Goal: Transaction & Acquisition: Book appointment/travel/reservation

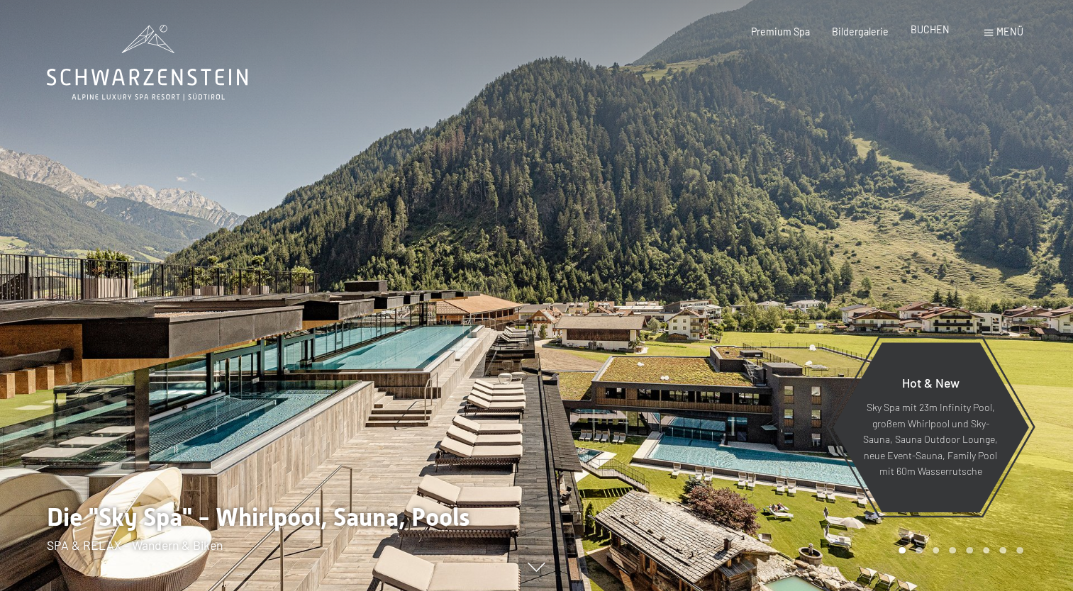
click at [918, 31] on span "BUCHEN" at bounding box center [930, 29] width 39 height 12
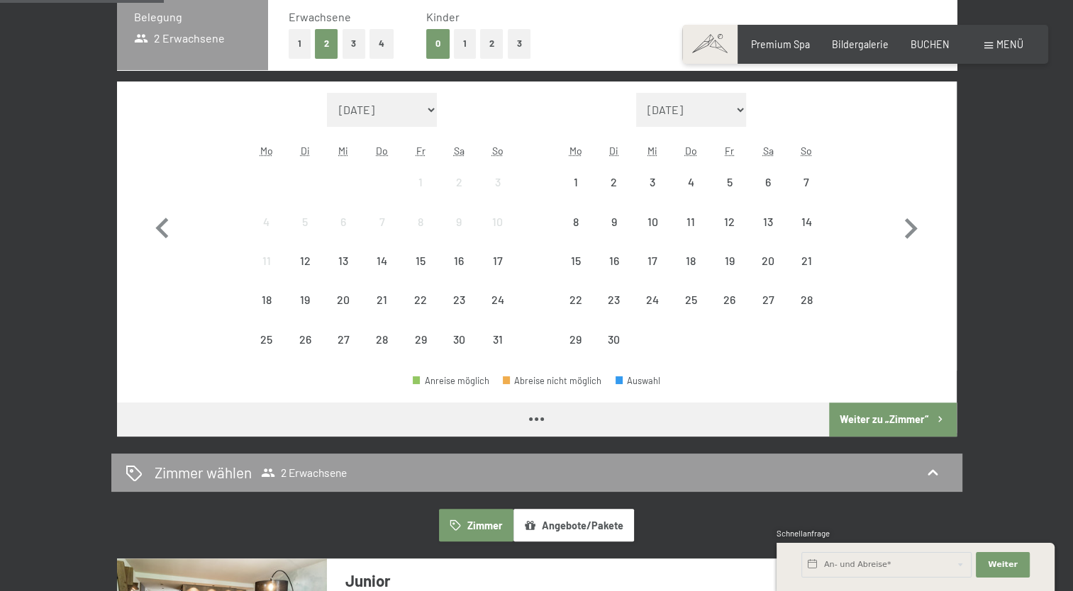
scroll to position [355, 0]
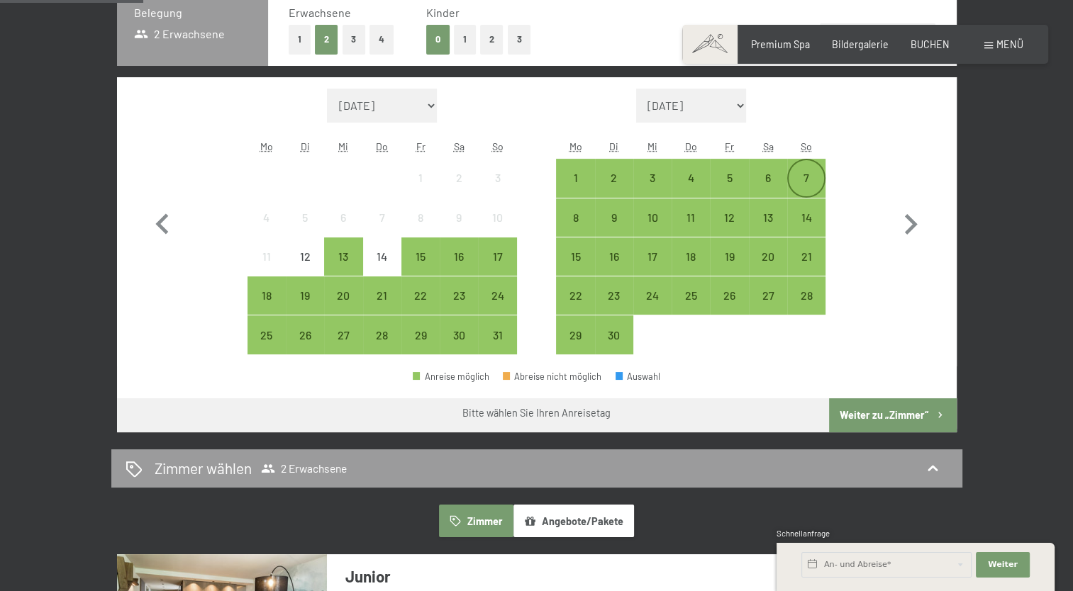
click at [811, 194] on div "7" at bounding box center [806, 189] width 35 height 35
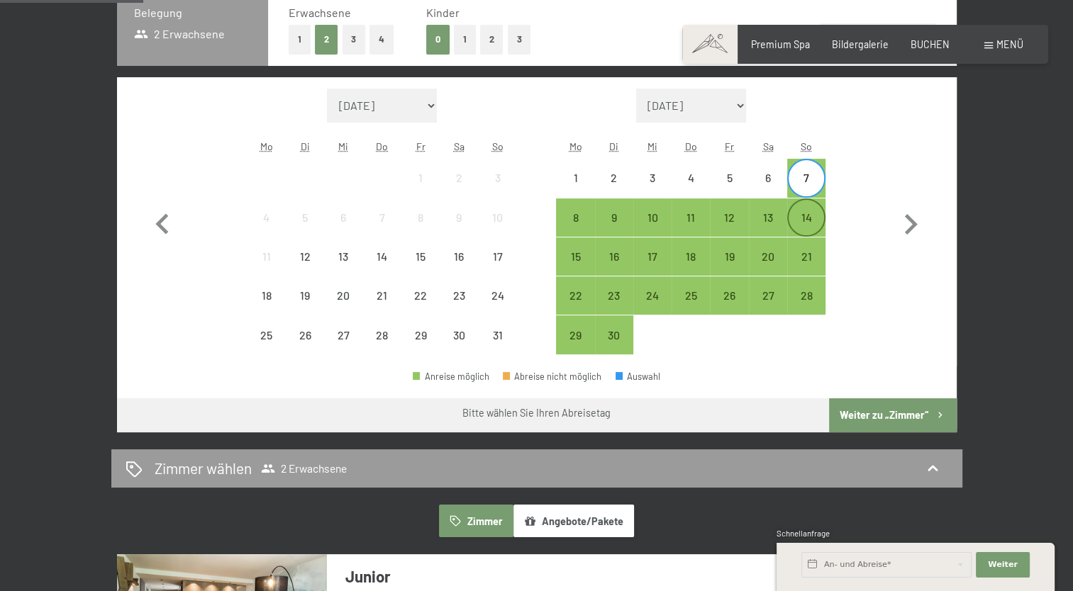
click at [806, 216] on div "14" at bounding box center [806, 229] width 35 height 35
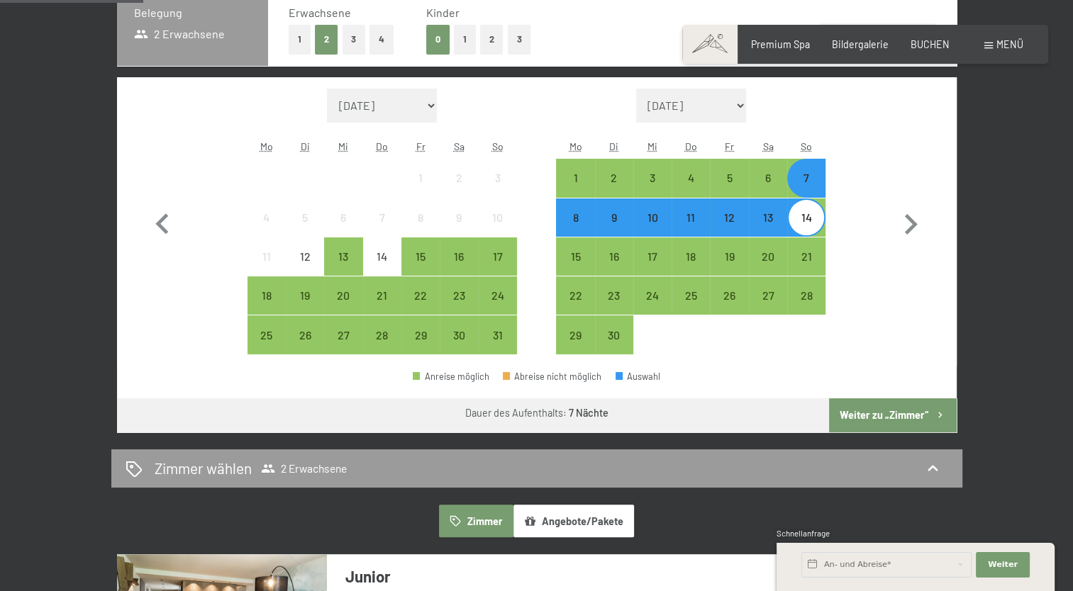
click at [899, 411] on button "Weiter zu „Zimmer“" at bounding box center [892, 416] width 127 height 34
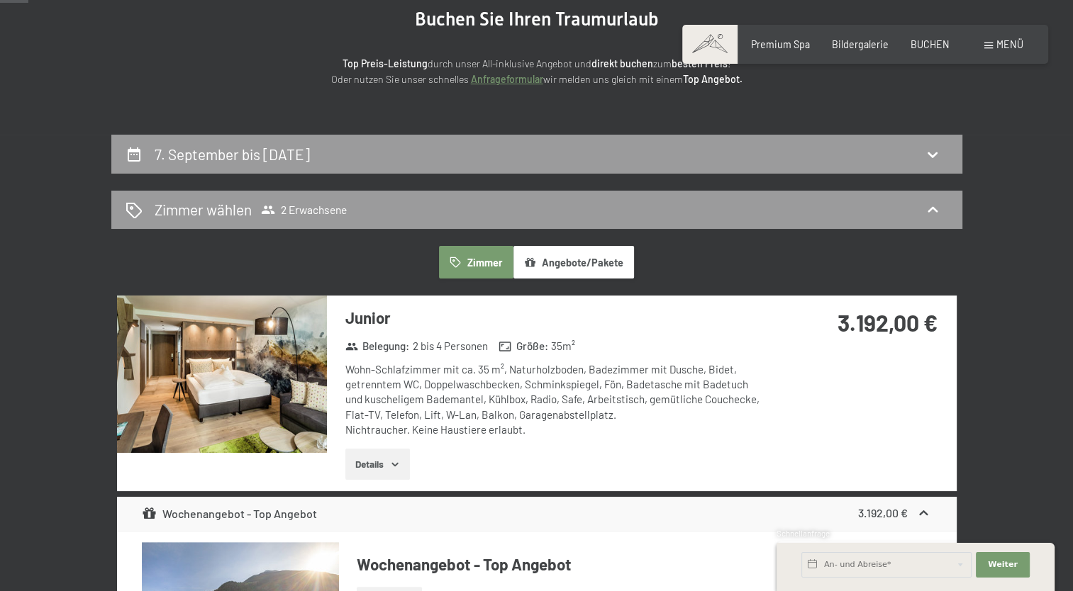
scroll to position [156, 0]
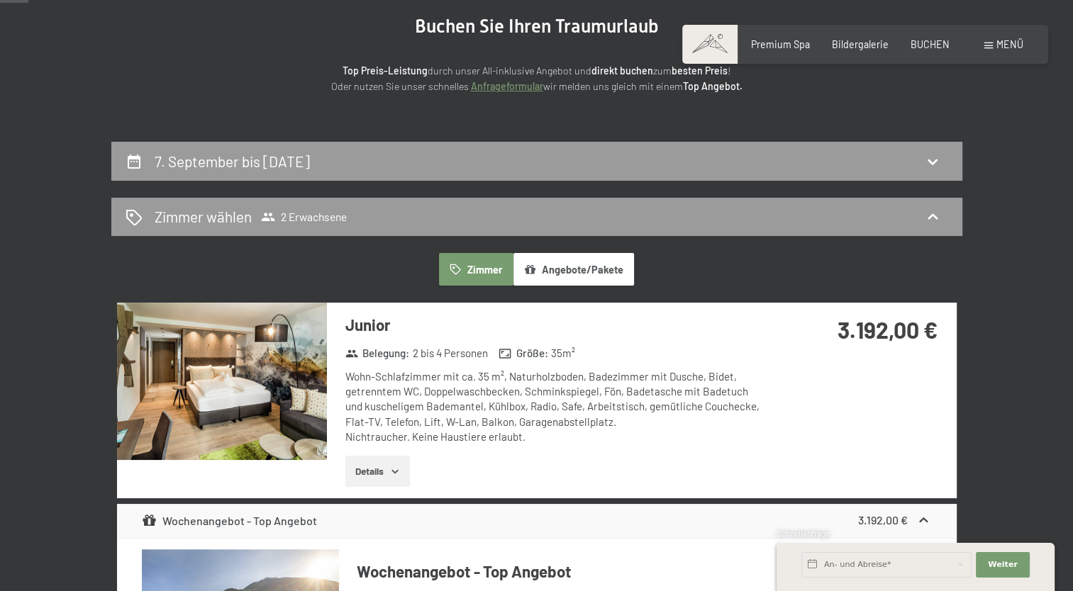
click at [872, 164] on div "7. September bis [DATE]" at bounding box center [537, 161] width 823 height 21
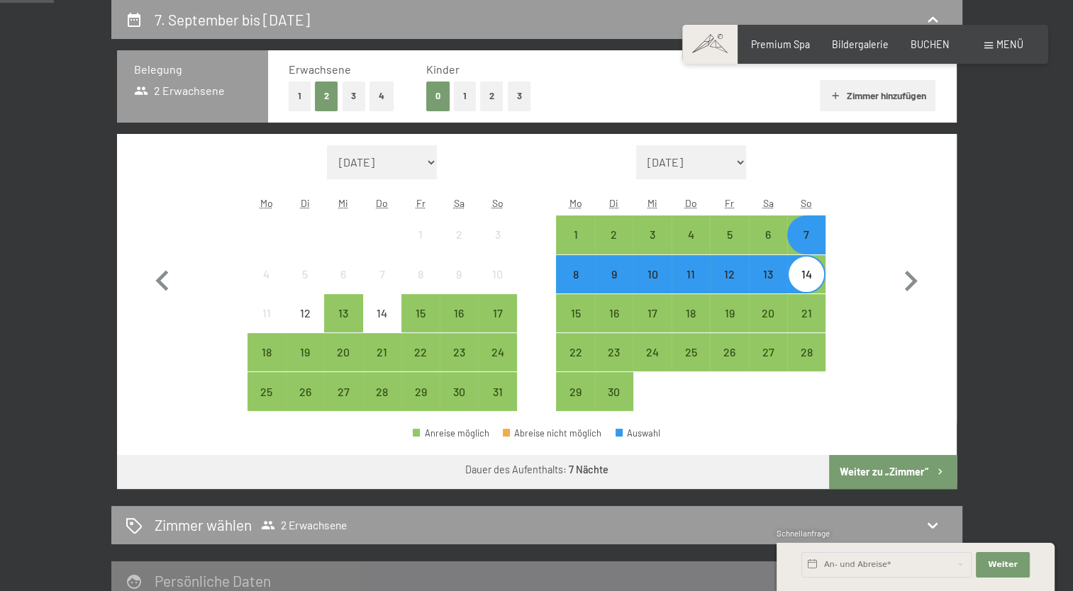
click at [616, 282] on div "9" at bounding box center [613, 286] width 35 height 35
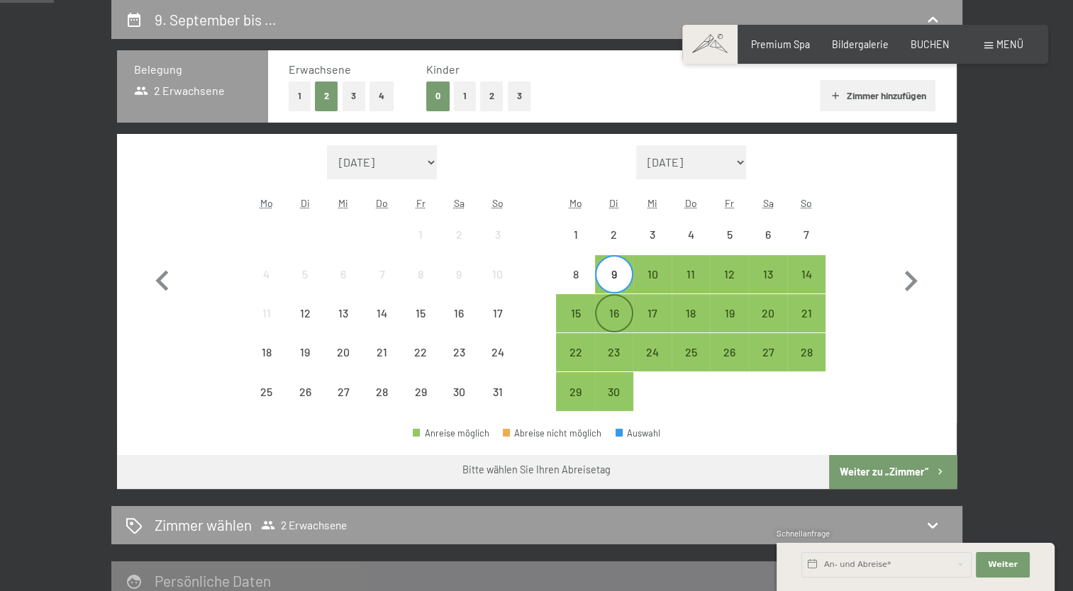
click at [613, 313] on div "16" at bounding box center [613, 325] width 35 height 35
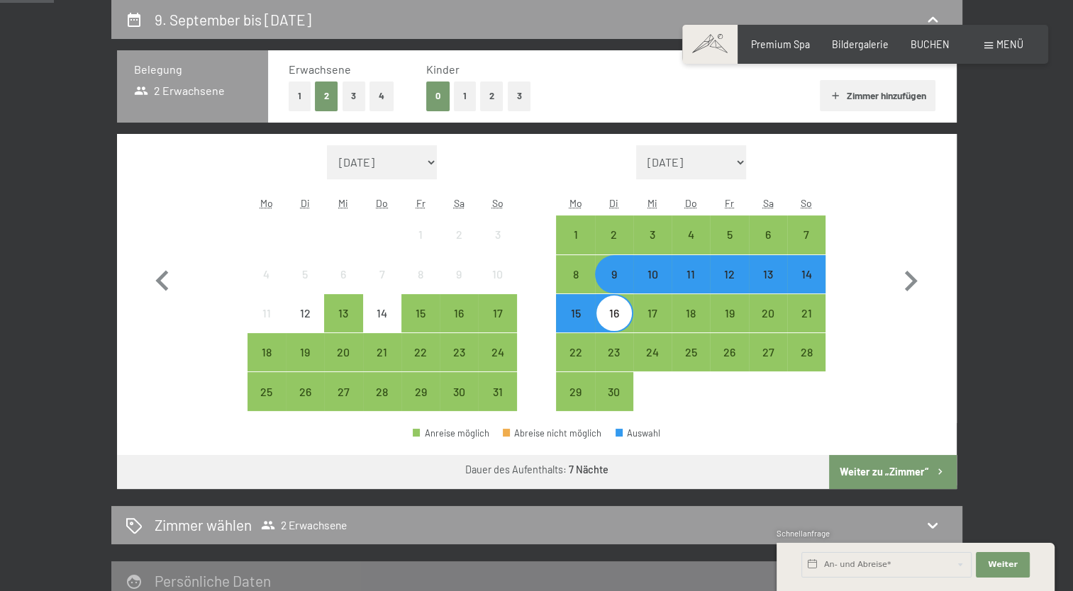
click at [896, 469] on button "Weiter zu „Zimmer“" at bounding box center [892, 472] width 127 height 34
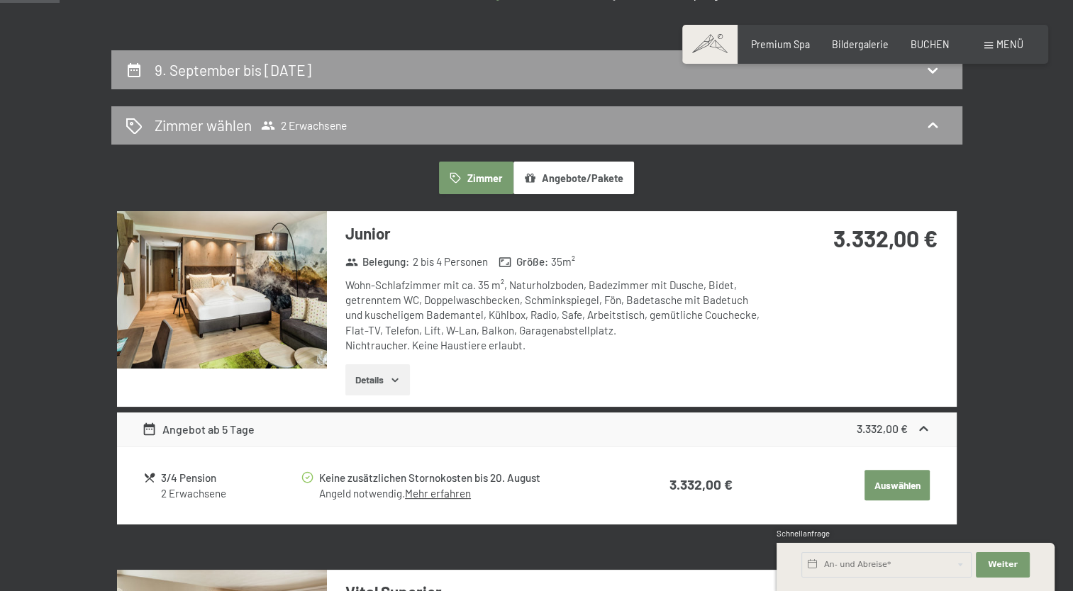
scroll to position [227, 0]
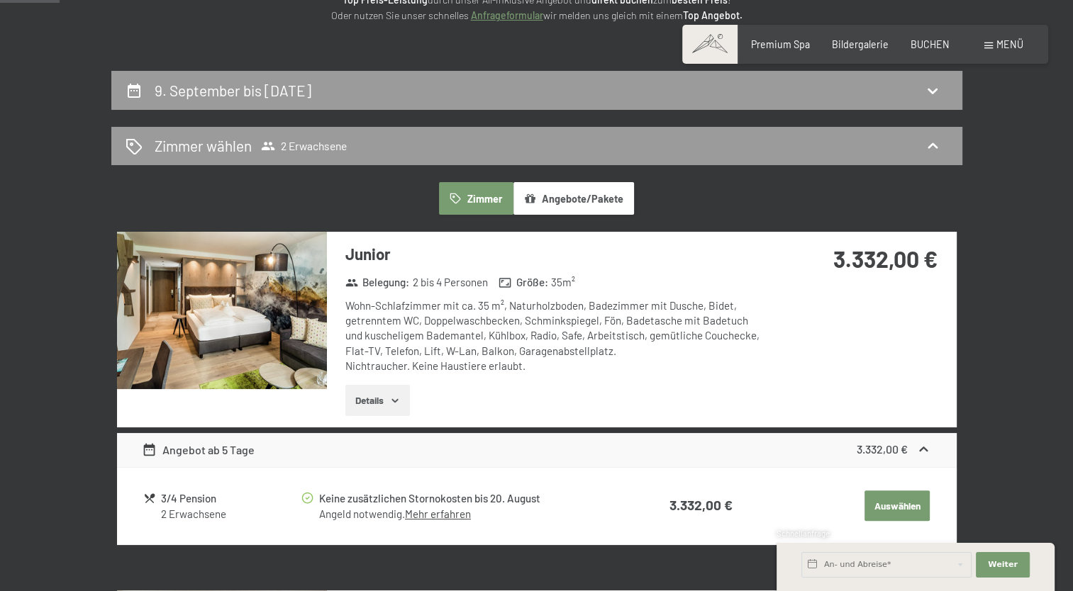
drag, startPoint x: 933, startPoint y: 91, endPoint x: 914, endPoint y: 114, distance: 29.7
click at [933, 91] on icon at bounding box center [933, 91] width 10 height 6
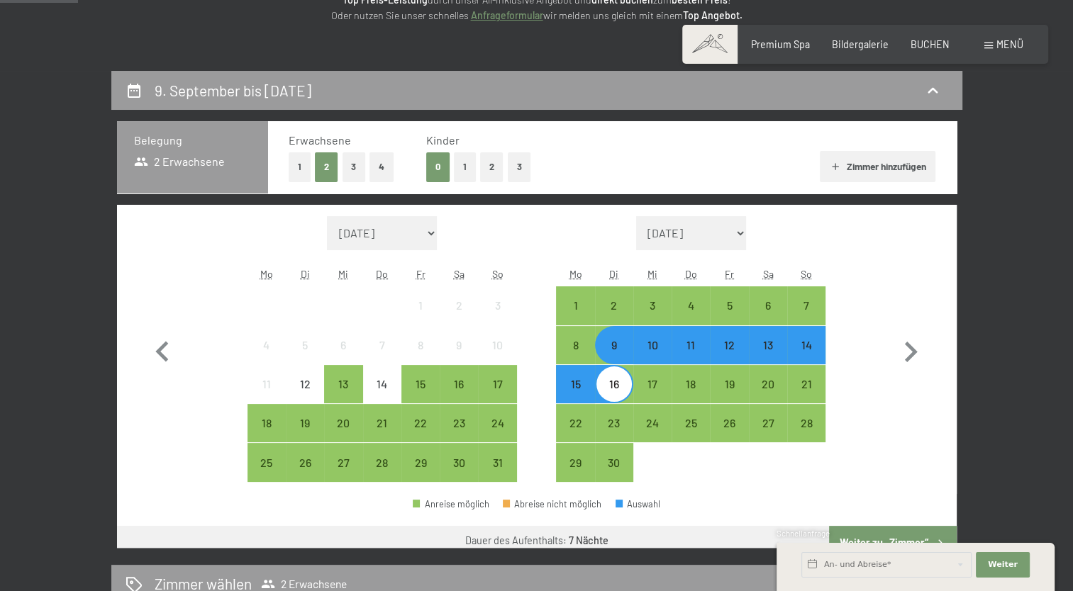
scroll to position [298, 0]
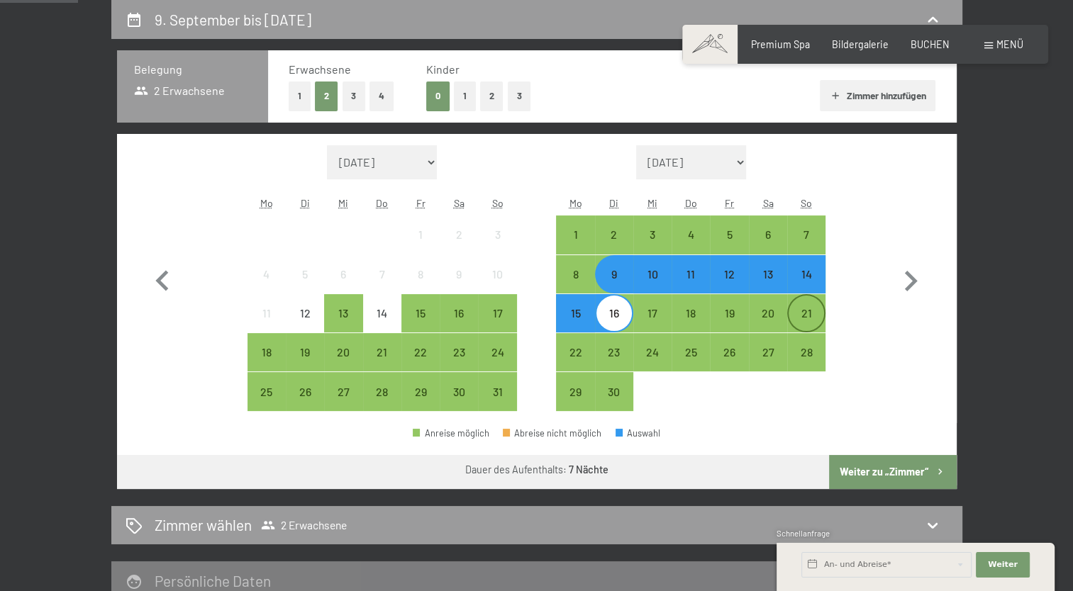
click at [803, 316] on div "21" at bounding box center [806, 325] width 35 height 35
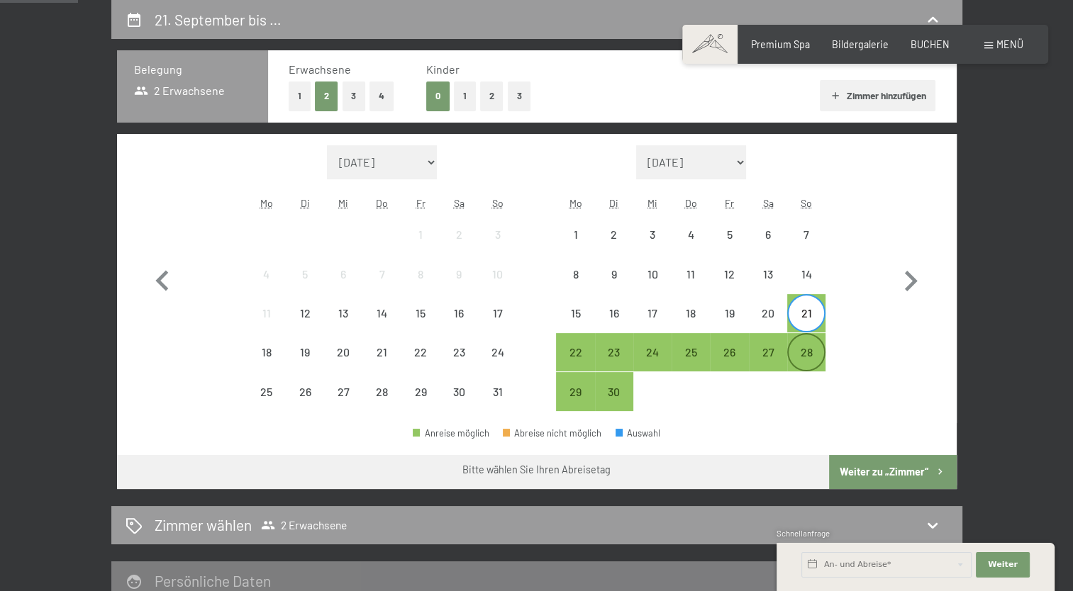
click at [808, 347] on div "28" at bounding box center [806, 364] width 35 height 35
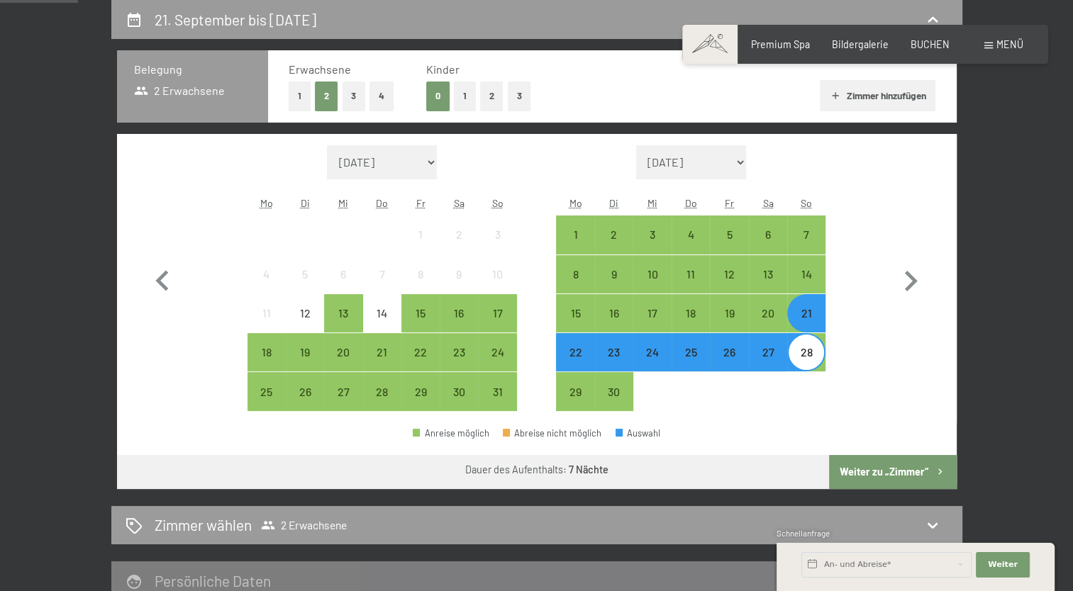
click at [908, 478] on button "Weiter zu „Zimmer“" at bounding box center [892, 472] width 127 height 34
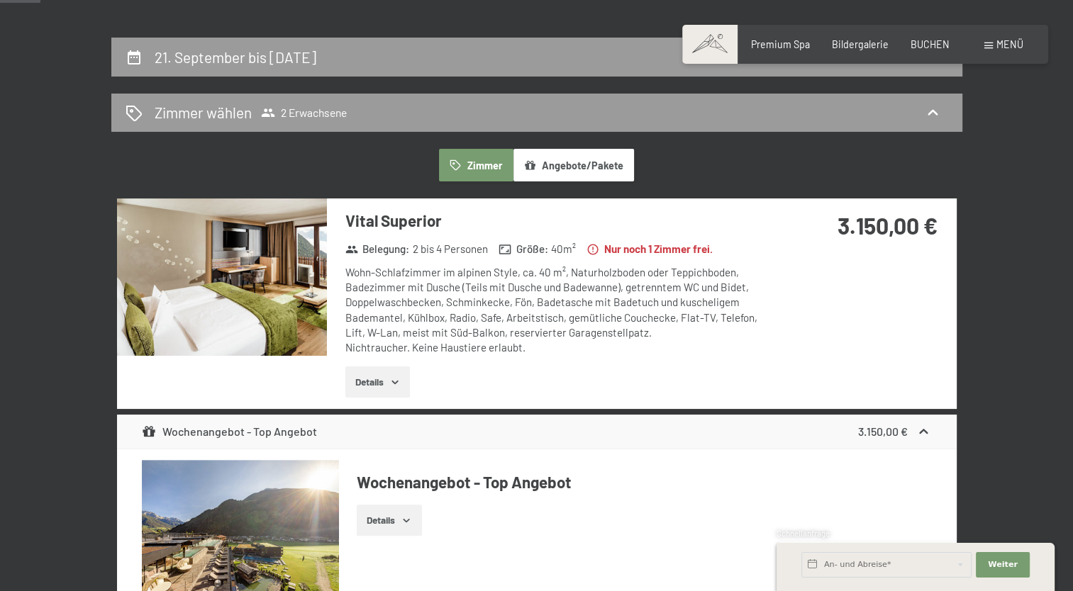
scroll to position [156, 0]
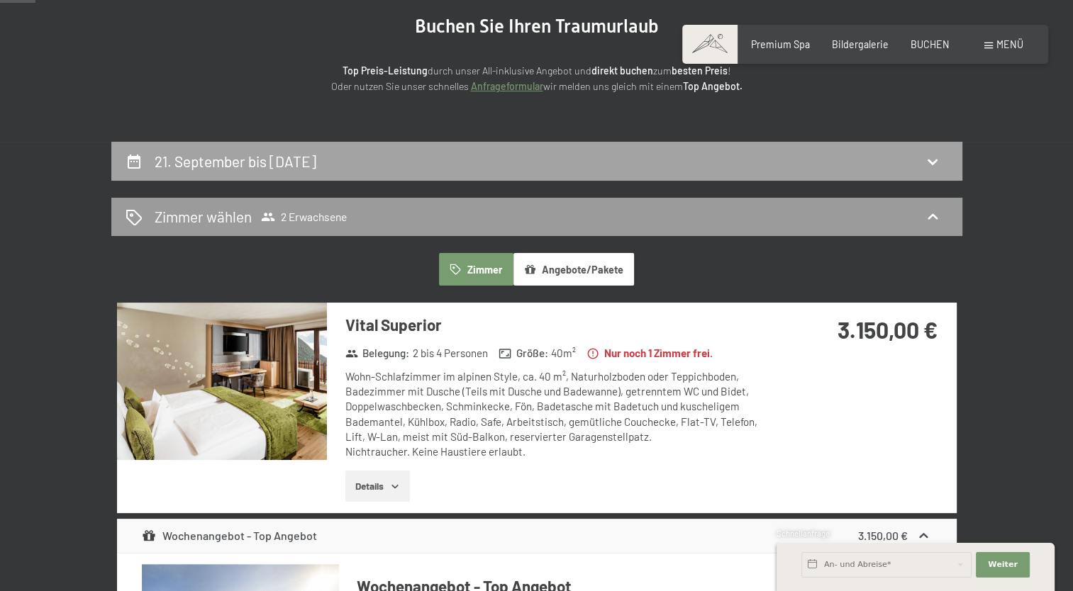
click at [925, 167] on icon at bounding box center [932, 161] width 17 height 17
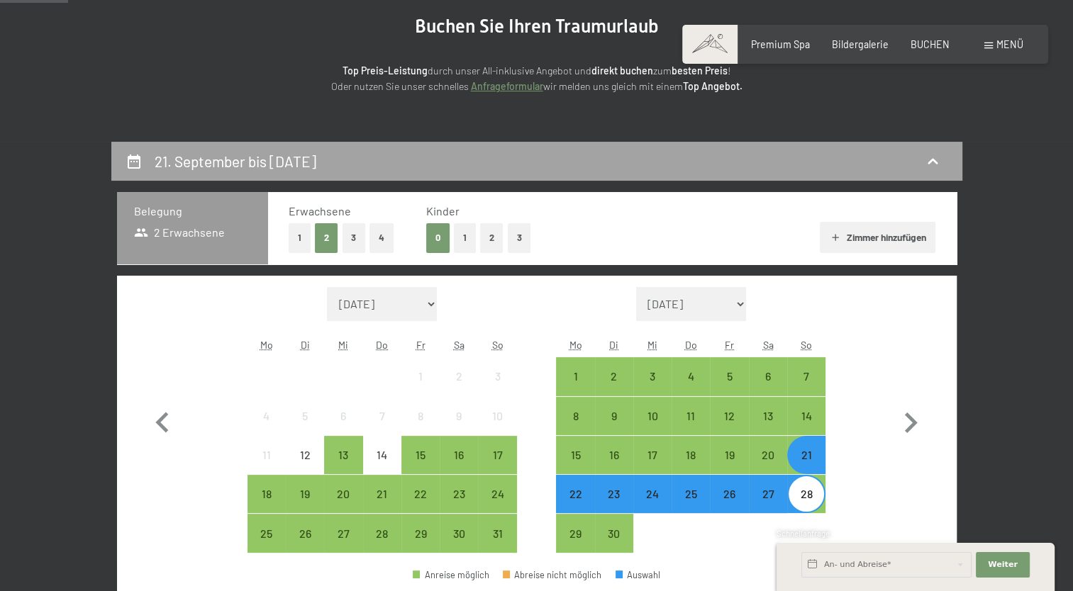
scroll to position [298, 0]
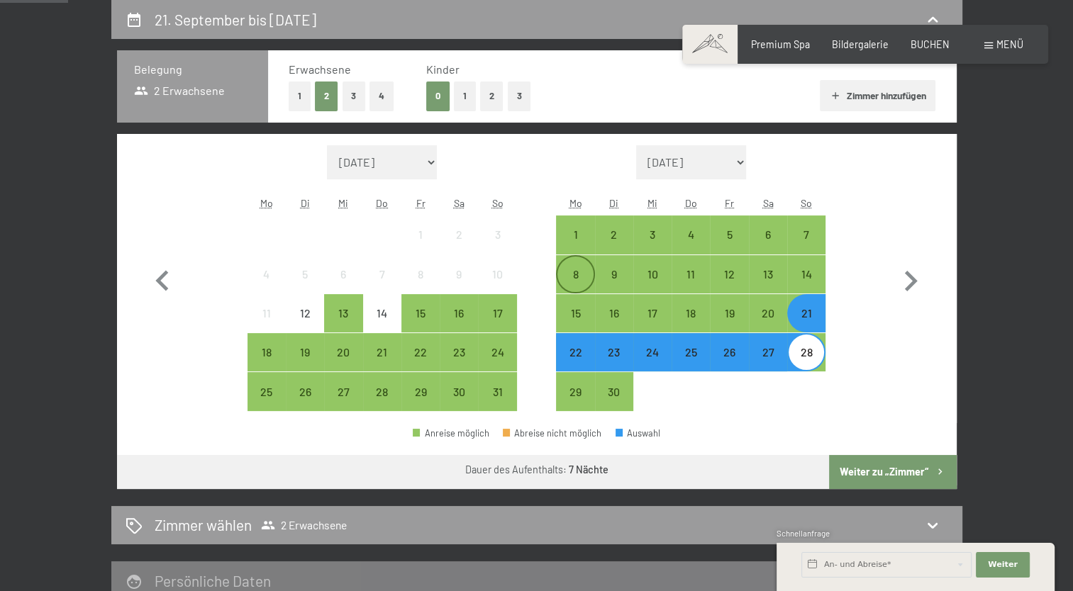
click at [584, 279] on div "8" at bounding box center [574, 286] width 35 height 35
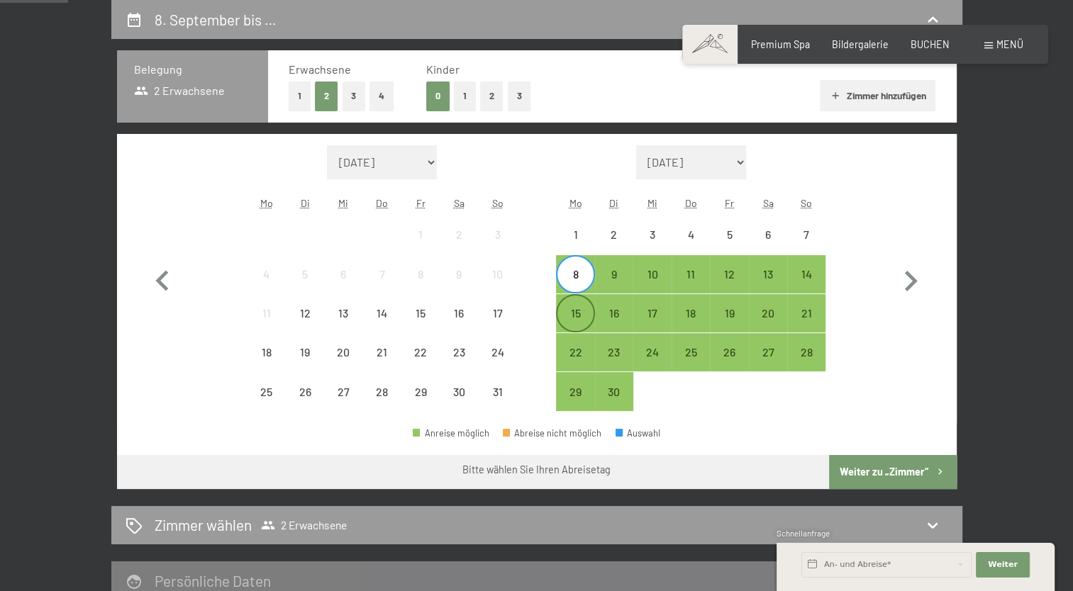
click at [577, 311] on div "15" at bounding box center [574, 325] width 35 height 35
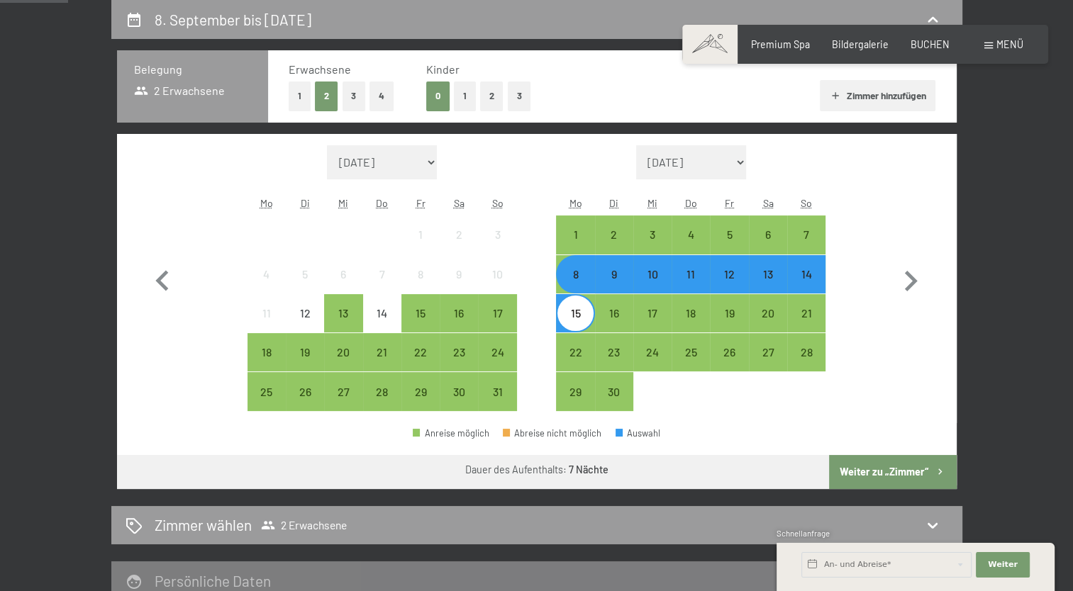
click at [851, 475] on button "Weiter zu „Zimmer“" at bounding box center [892, 472] width 127 height 34
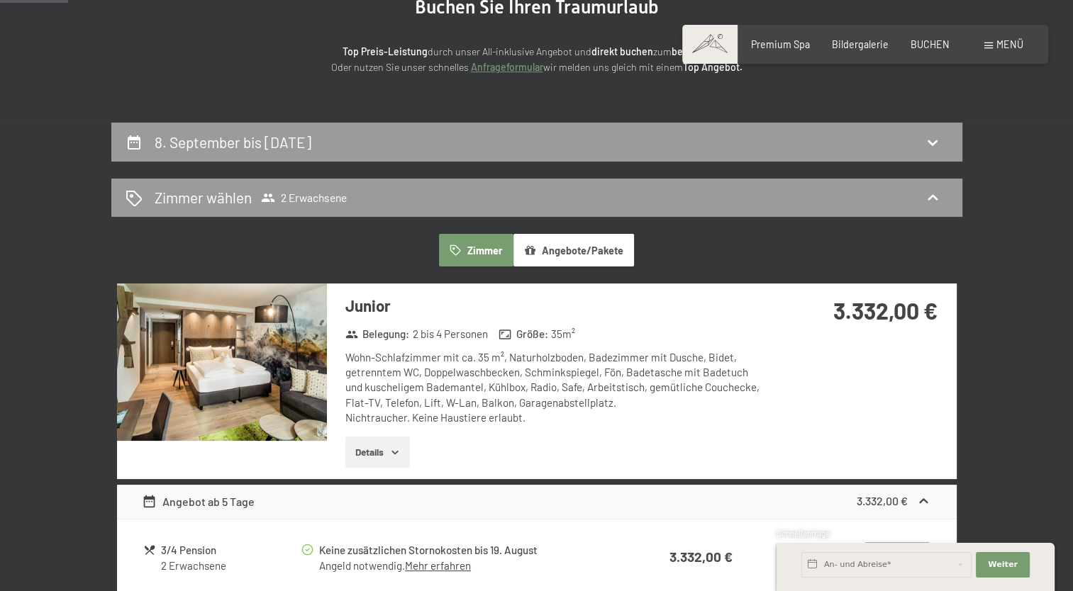
scroll to position [0, 0]
